Goal: Task Accomplishment & Management: Use online tool/utility

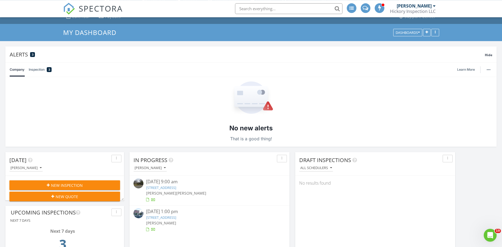
scroll to position [91, 0]
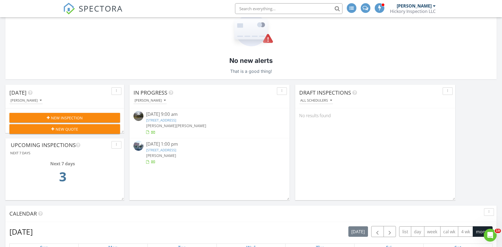
click at [171, 120] on link "241 Lyncrest Rd, Englewood Cliffs, NJ 07632" at bounding box center [161, 120] width 30 height 5
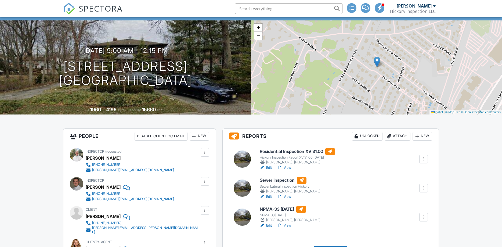
click at [268, 168] on link "Edit" at bounding box center [266, 167] width 12 height 5
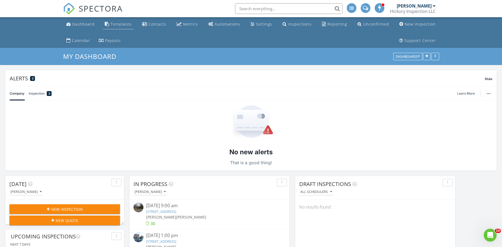
click at [125, 25] on div "Templates" at bounding box center [121, 23] width 21 height 5
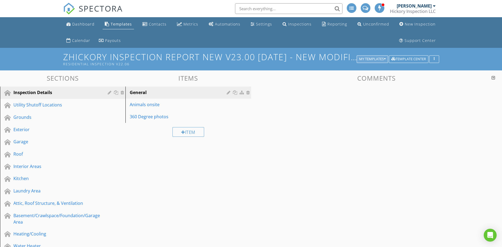
click at [378, 59] on div "My Templates" at bounding box center [372, 59] width 27 height 4
click at [0, 0] on div "ZCommercial Inspection 2024" at bounding box center [0, 0] width 0 height 0
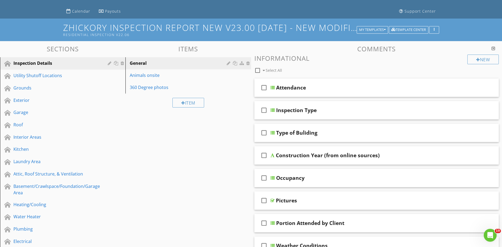
scroll to position [46, 0]
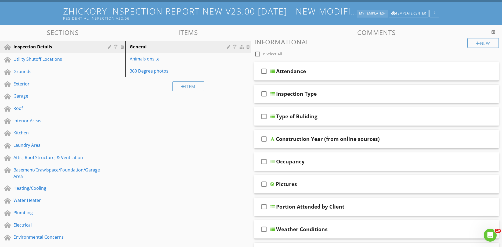
click at [379, 13] on div "My Templates" at bounding box center [372, 14] width 27 height 4
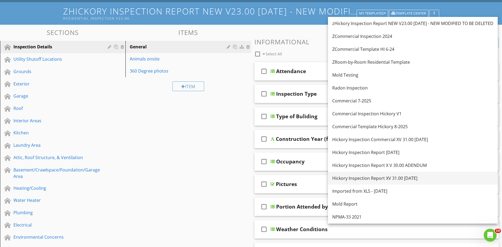
click at [375, 177] on div "Hickory Inspection Report XV 31.00 [DATE]" at bounding box center [412, 178] width 161 height 6
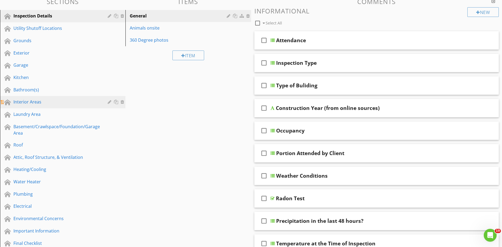
scroll to position [91, 0]
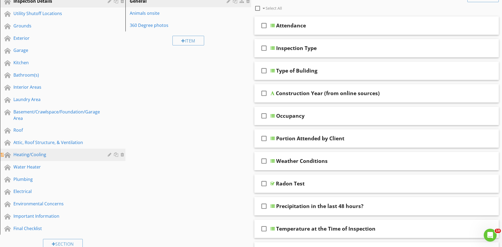
click at [32, 155] on div "Heating/Cooling" at bounding box center [56, 154] width 86 height 6
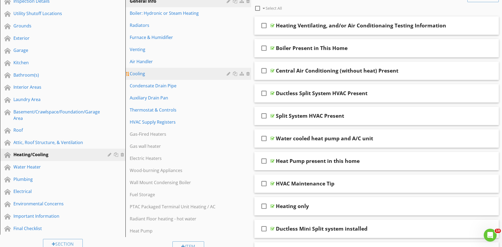
click at [153, 71] on div "Cooling" at bounding box center [179, 73] width 98 height 6
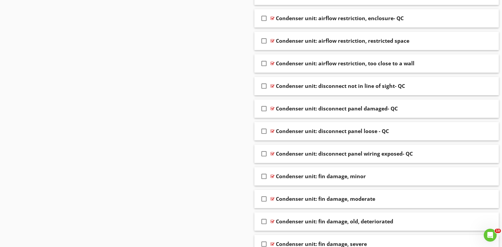
scroll to position [1578, 0]
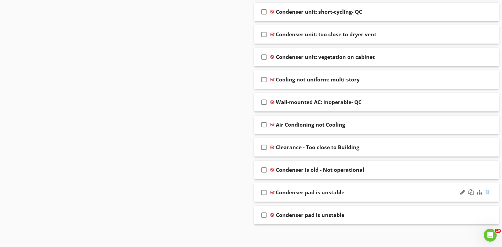
click at [489, 194] on div at bounding box center [487, 191] width 4 height 5
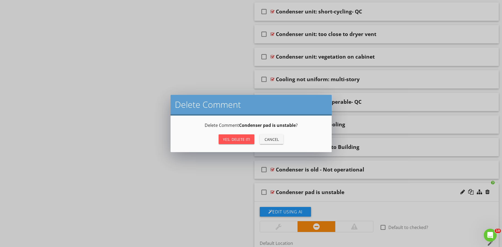
click at [244, 140] on div "Yes, Delete it!" at bounding box center [236, 139] width 27 height 6
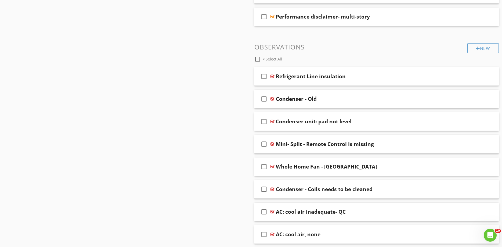
scroll to position [688, 0]
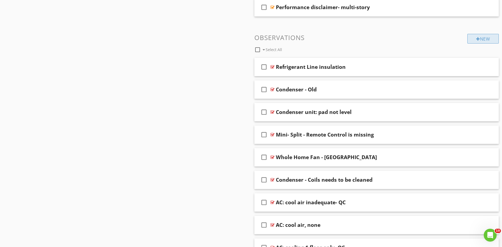
click at [475, 39] on div "New" at bounding box center [482, 39] width 31 height 10
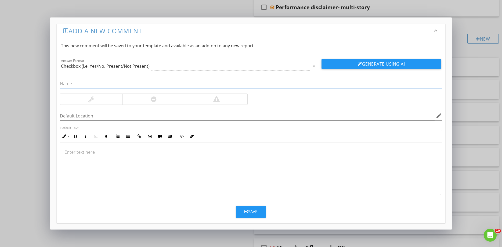
click at [123, 153] on p at bounding box center [250, 152] width 373 height 6
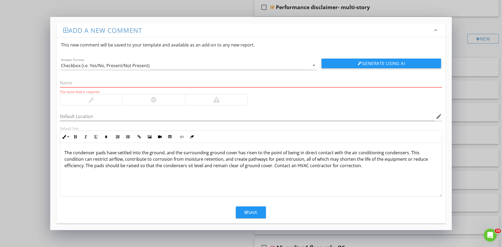
click at [106, 83] on input "text" at bounding box center [251, 82] width 382 height 9
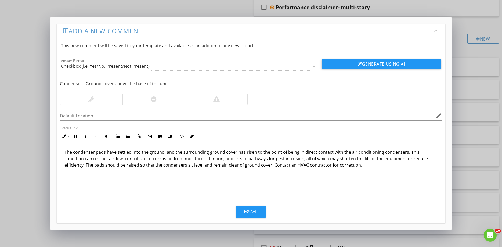
type input "Condenser - Ground cover above the base of the unit"
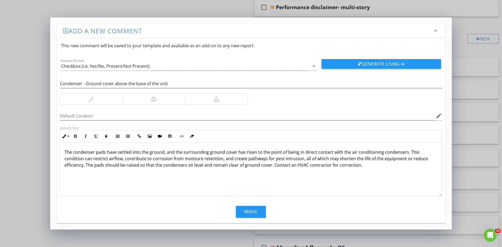
click at [172, 152] on p "The condenser pads have settled into the ground, and the surrounding ground cov…" at bounding box center [250, 158] width 373 height 19
click at [149, 155] on p "The condenser pads have settled into the ground, and the surrounding ground cov…" at bounding box center [250, 158] width 373 height 19
click at [133, 154] on p "The condenser pads have settled into the ground, and the surrounding ground cov…" at bounding box center [250, 158] width 373 height 19
click at [252, 211] on div "Save" at bounding box center [250, 211] width 13 height 6
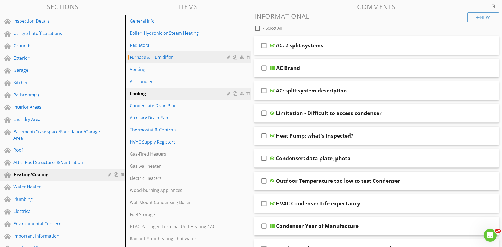
scroll to position [0, 0]
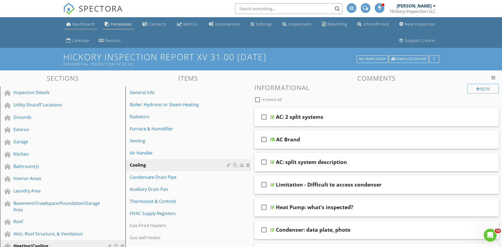
click at [85, 25] on div "Dashboard" at bounding box center [83, 23] width 22 height 5
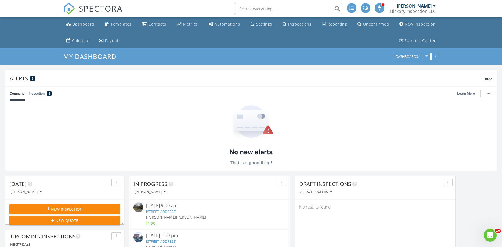
scroll to position [46, 0]
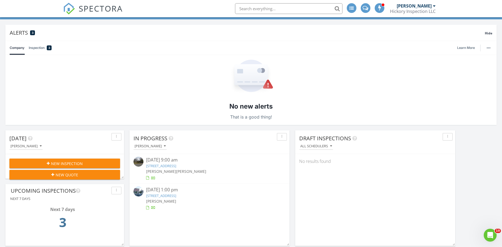
click at [176, 165] on link "241 Lyncrest Rd, Englewood Cliffs, NJ 07632" at bounding box center [161, 165] width 30 height 5
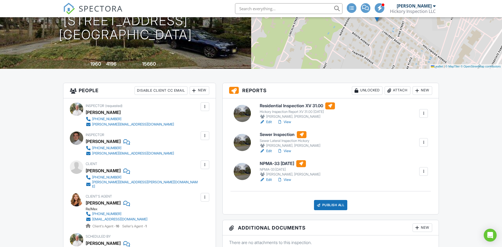
scroll to position [91, 0]
click at [269, 122] on link "Edit" at bounding box center [266, 121] width 12 height 5
